Goal: Task Accomplishment & Management: Complete application form

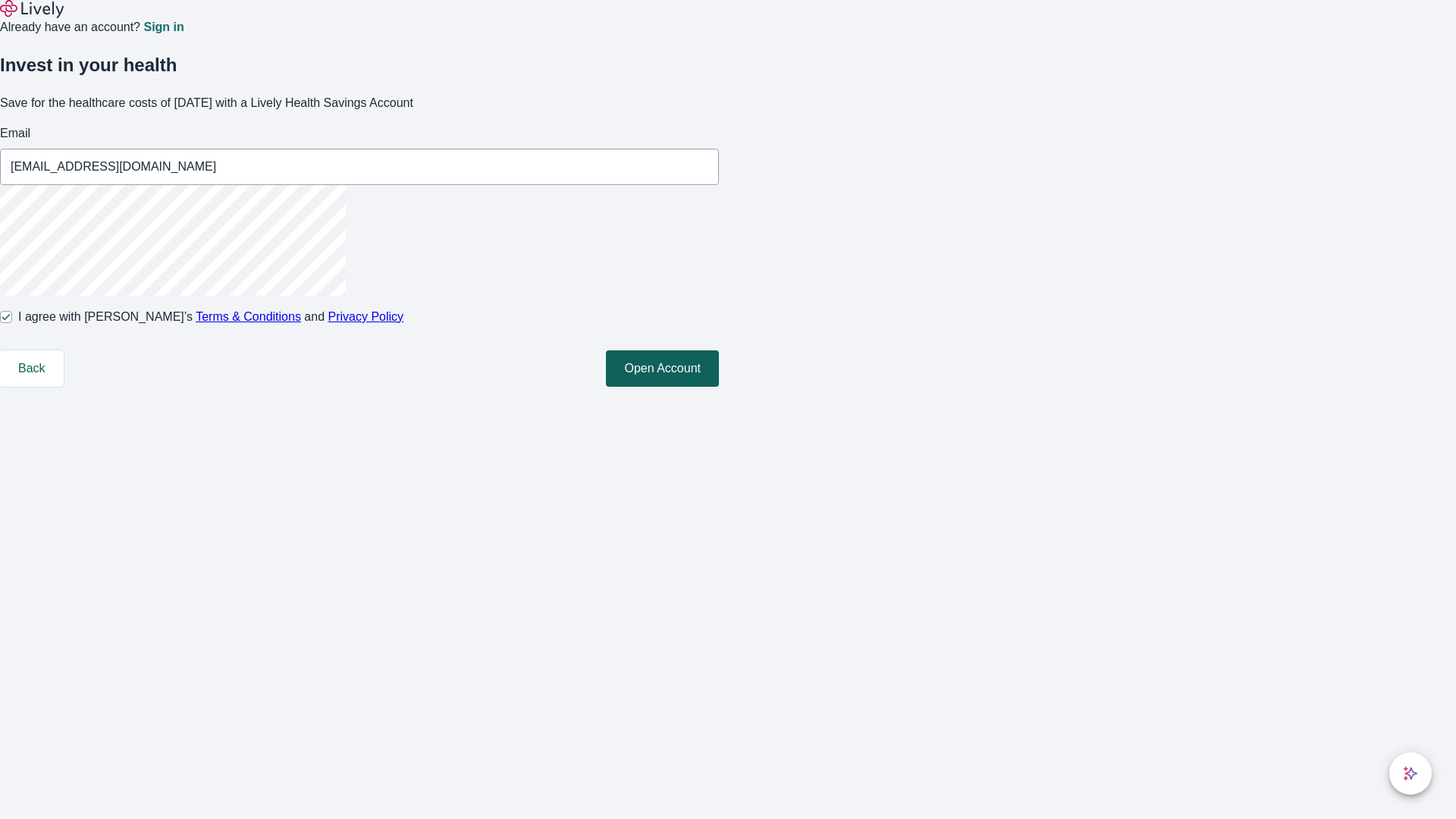
click at [719, 387] on button "Open Account" at bounding box center [662, 369] width 113 height 36
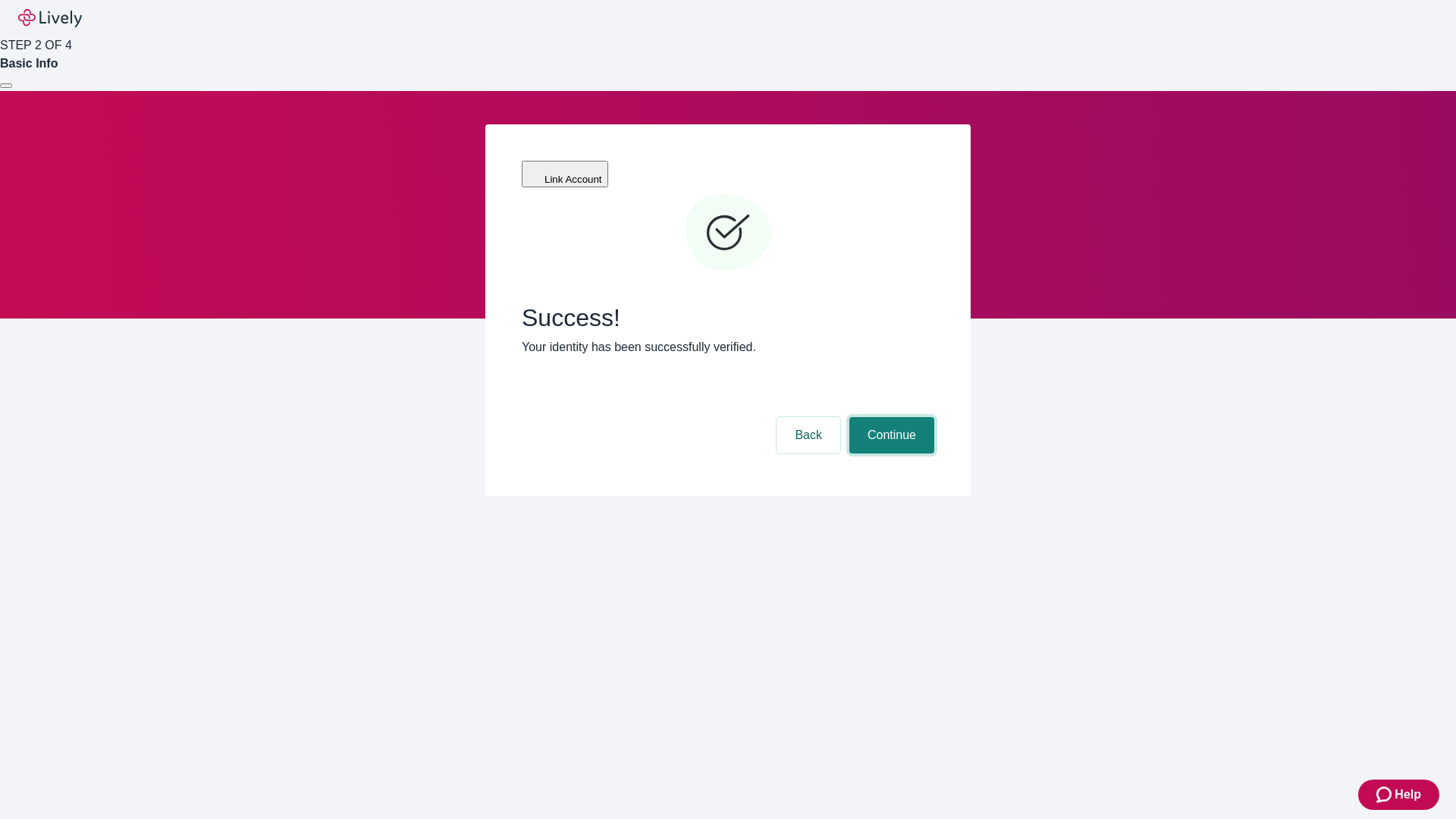
click at [890, 417] on button "Continue" at bounding box center [891, 435] width 85 height 36
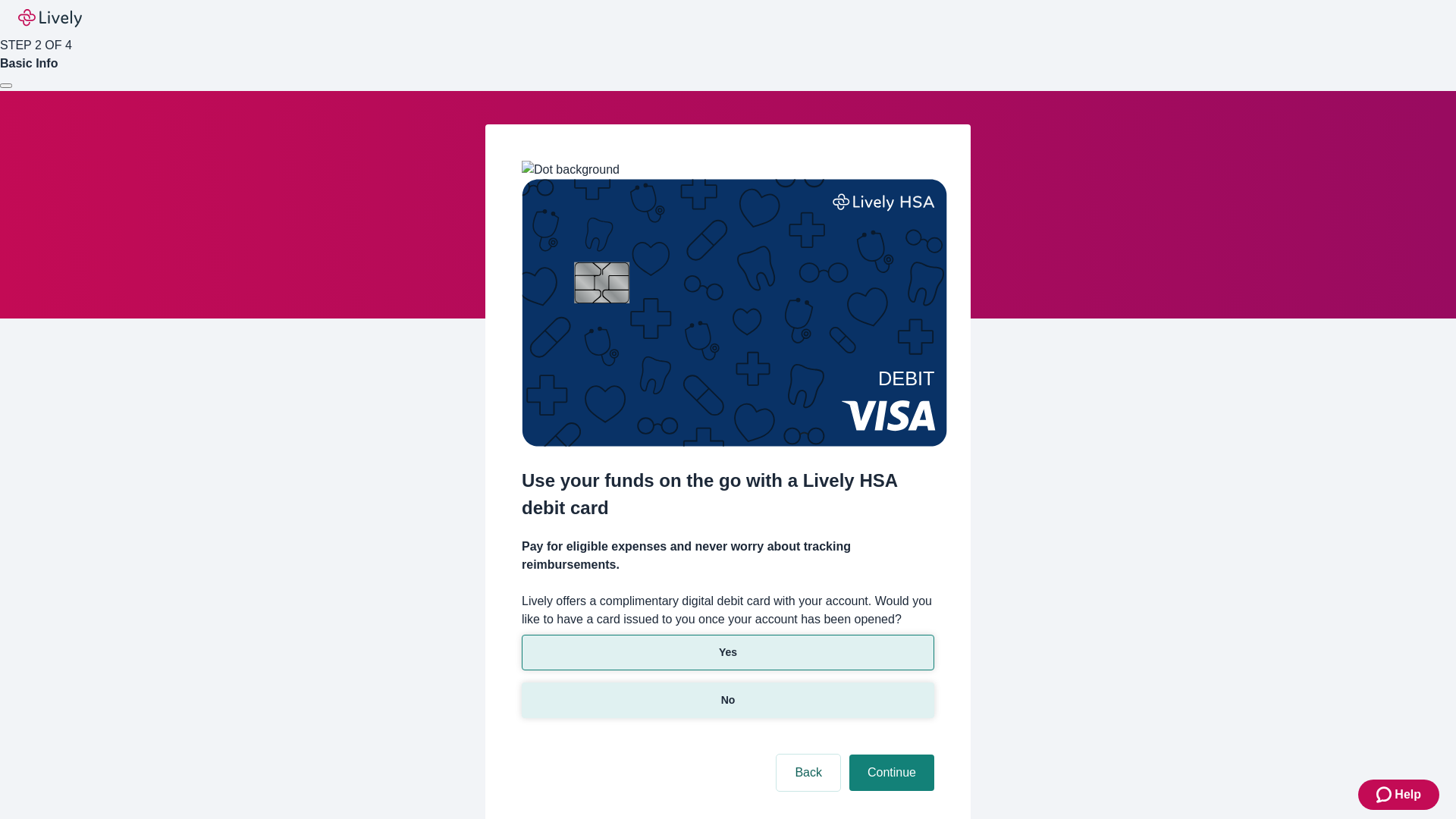
click at [728, 692] on p "No" at bounding box center [728, 700] width 14 height 16
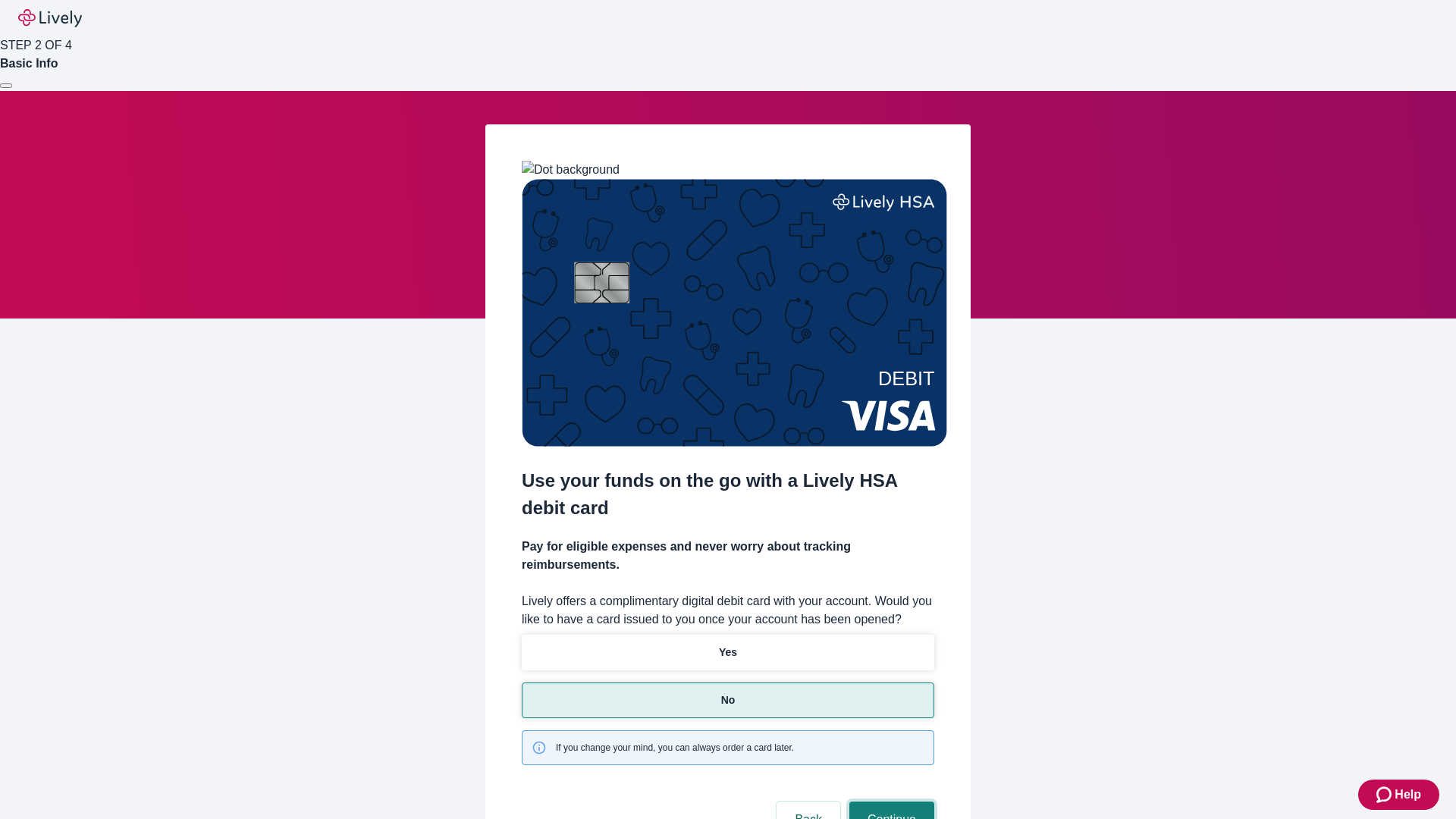
click at [890, 801] on button "Continue" at bounding box center [891, 819] width 85 height 36
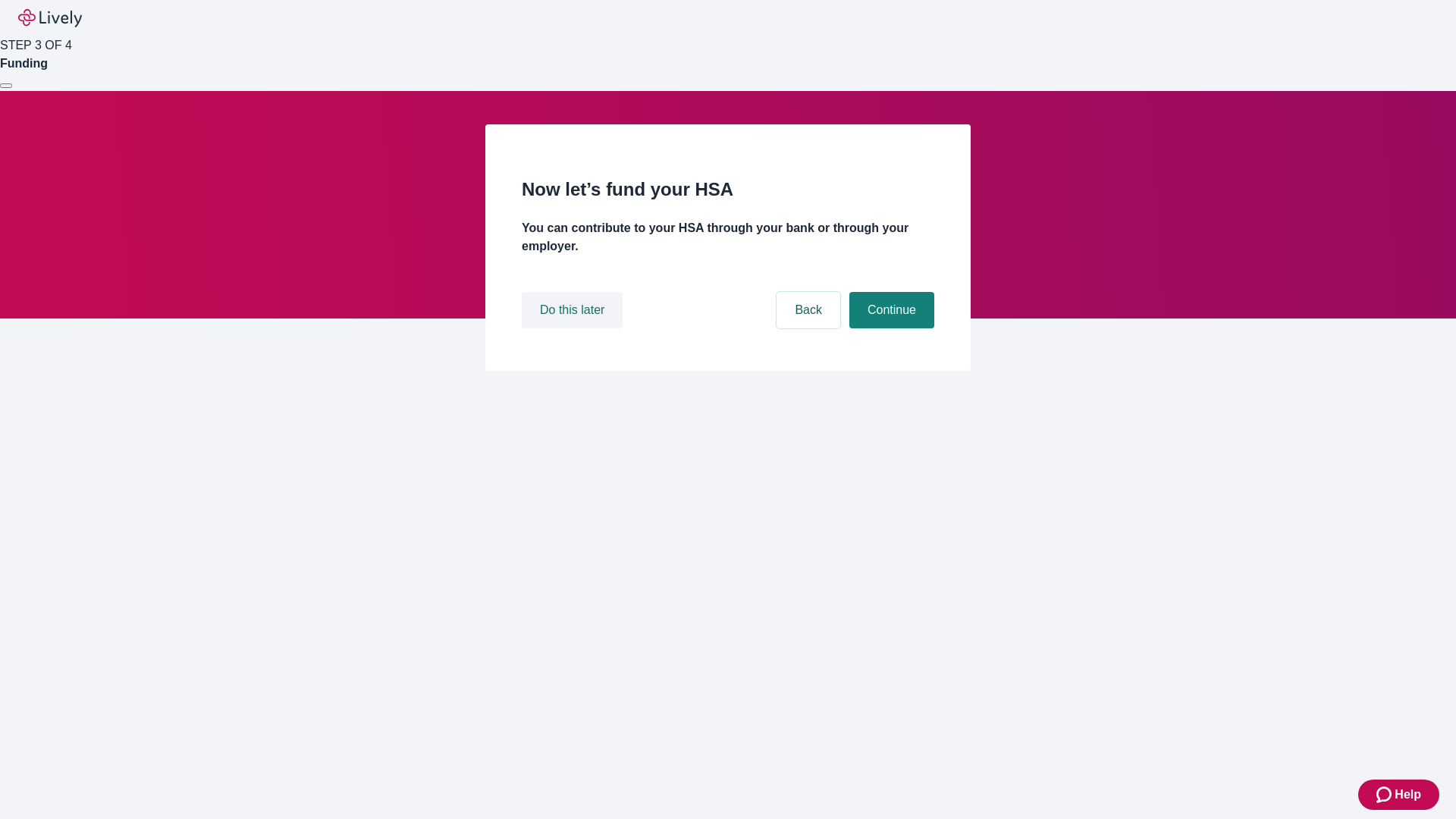
click at [574, 328] on button "Do this later" at bounding box center [572, 310] width 101 height 36
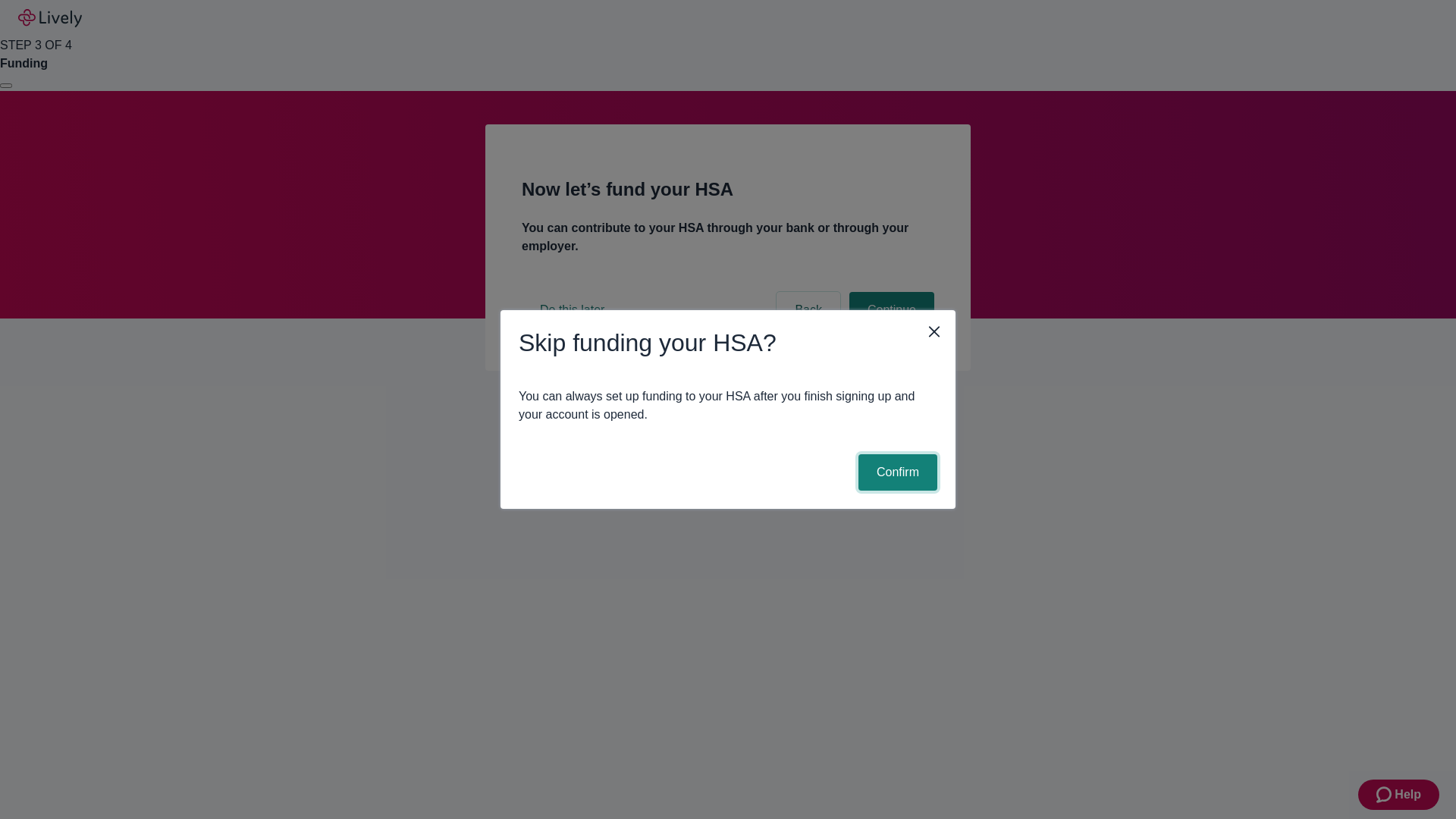
click at [895, 472] on button "Confirm" at bounding box center [898, 472] width 79 height 36
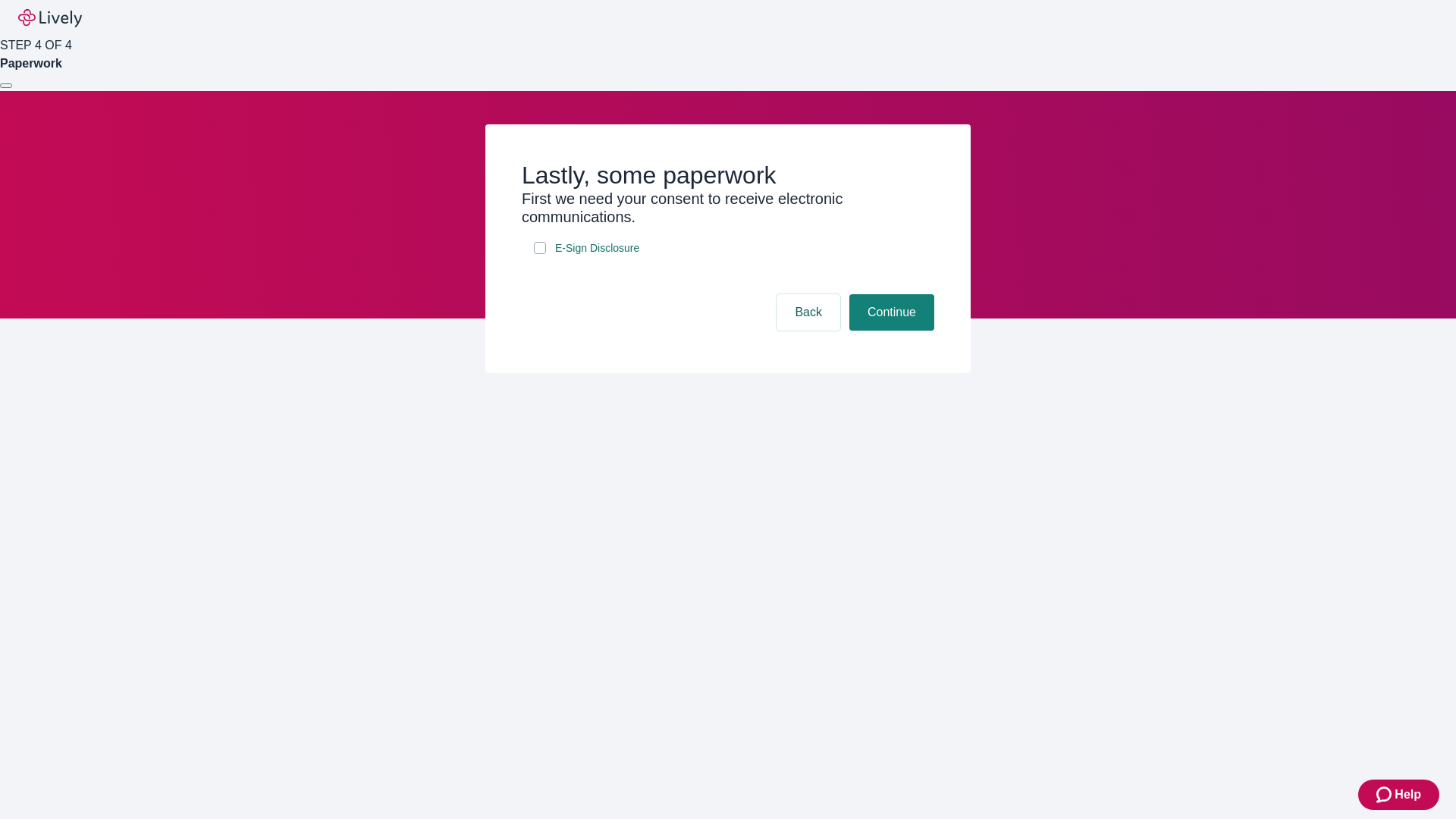
click at [540, 254] on input "E-Sign Disclosure" at bounding box center [539, 248] width 12 height 12
checkbox input "true"
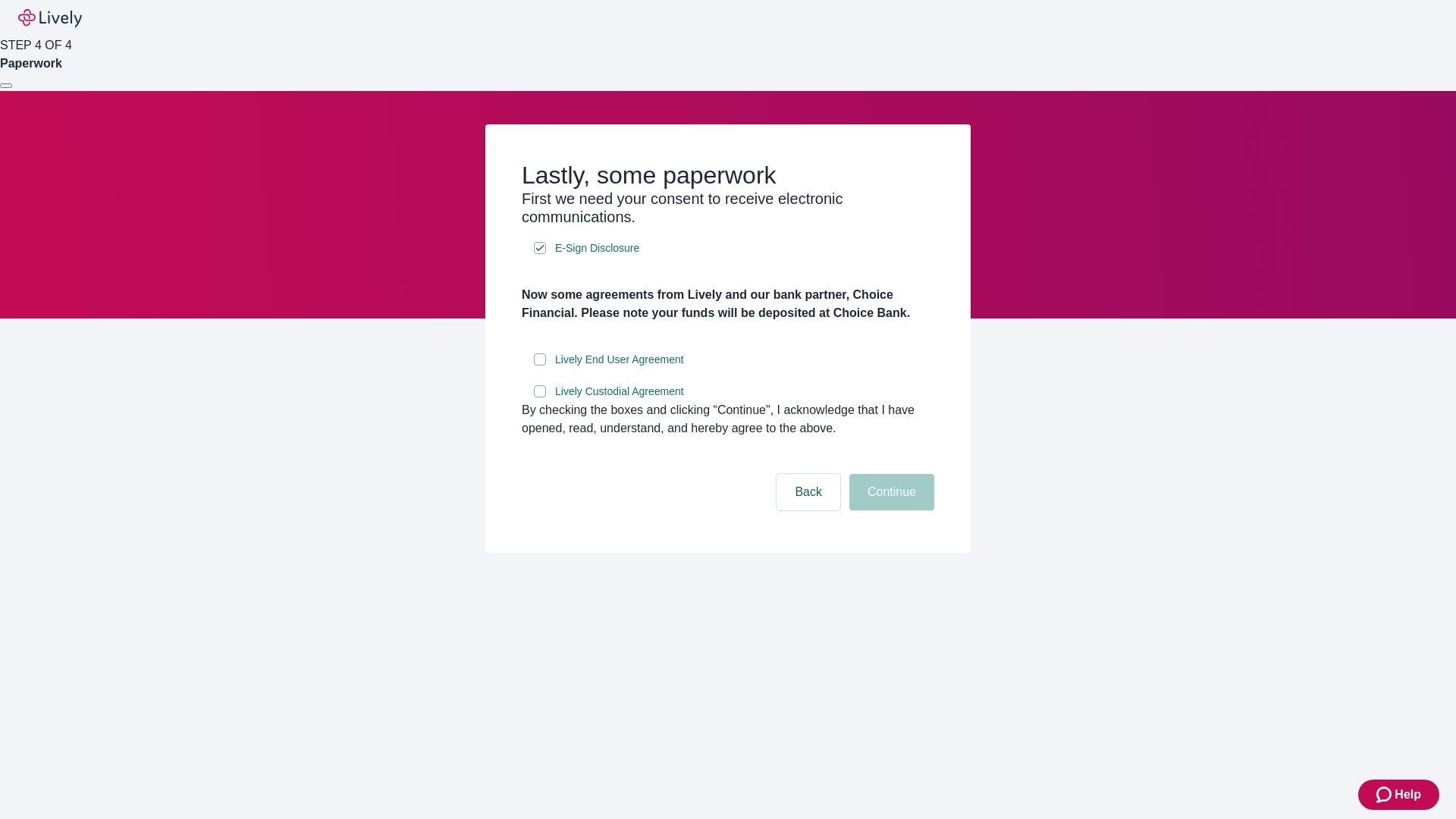
click at [540, 366] on input "Lively End User Agreement" at bounding box center [539, 358] width 12 height 12
checkbox input "true"
click at [540, 397] on input "Lively Custodial Agreement" at bounding box center [539, 391] width 12 height 12
checkbox input "true"
click at [890, 510] on button "Continue" at bounding box center [891, 492] width 85 height 36
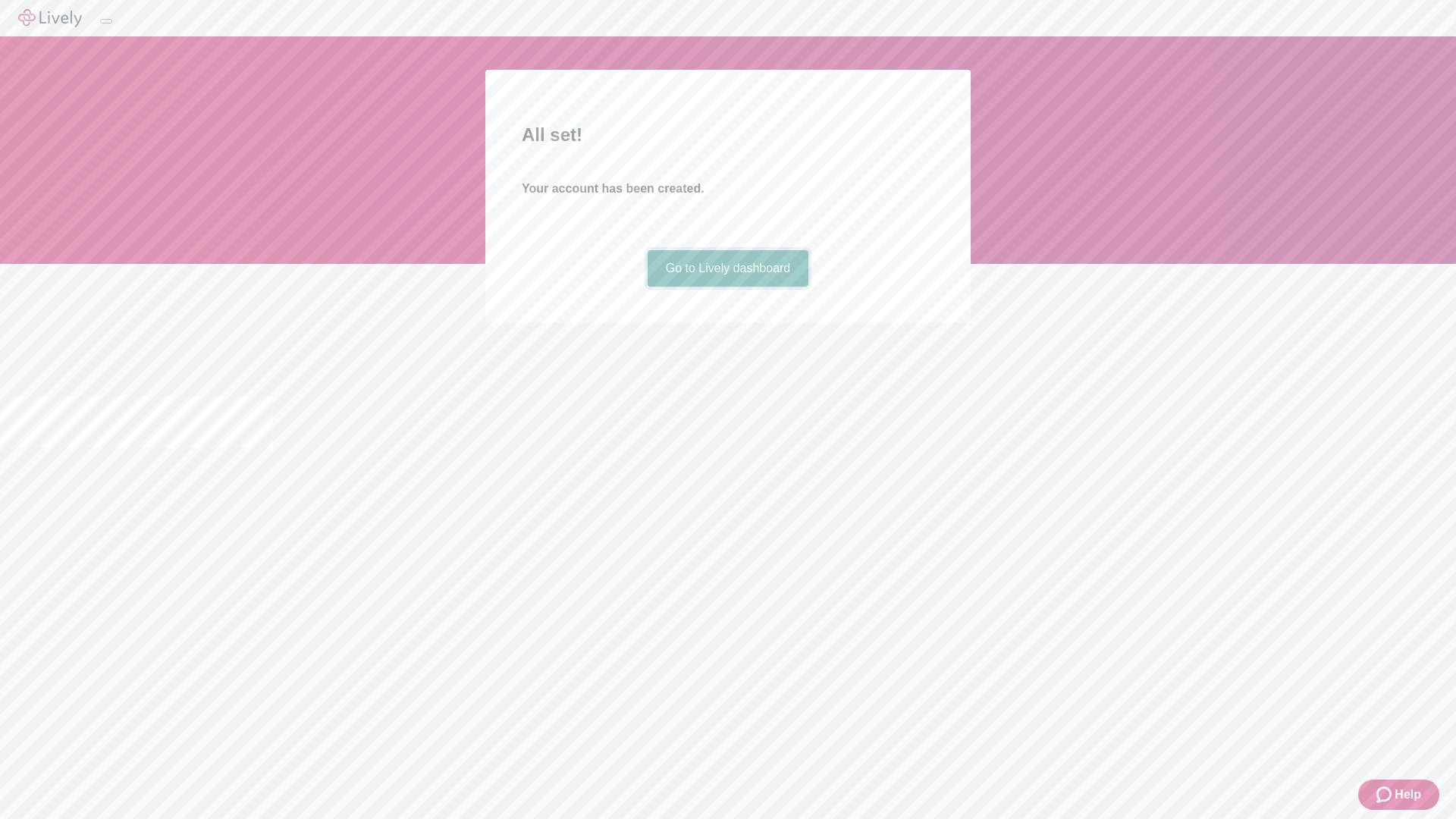
click at [728, 286] on link "Go to Lively dashboard" at bounding box center [728, 268] width 162 height 36
